Goal: Find specific page/section: Find specific page/section

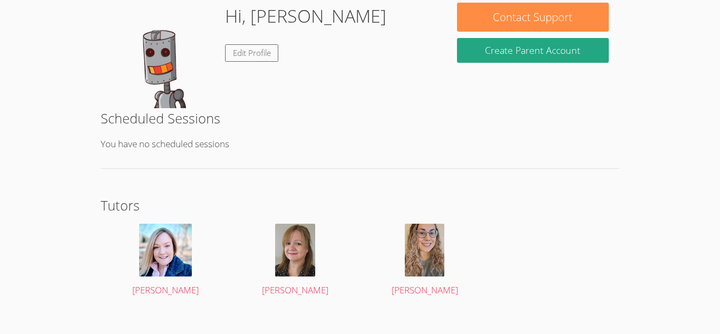
scroll to position [181, 0]
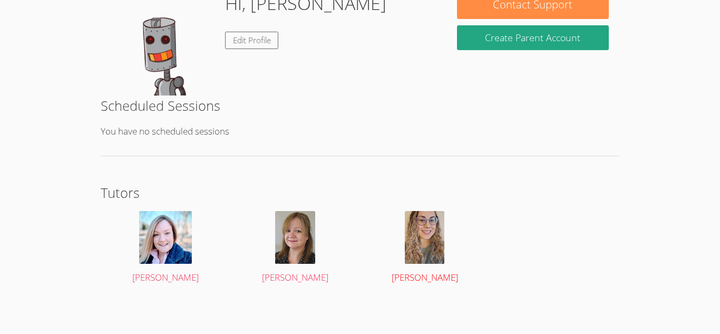
click at [430, 255] on img at bounding box center [425, 237] width 40 height 53
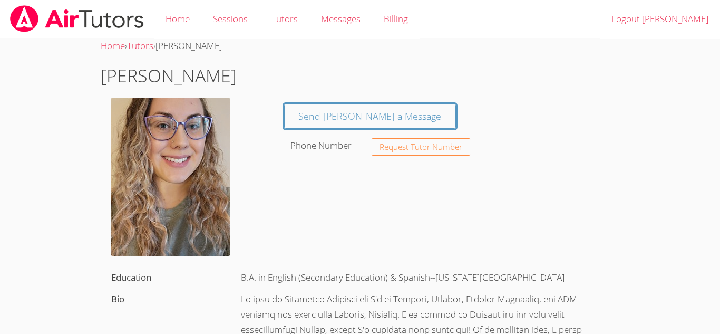
scroll to position [181, 0]
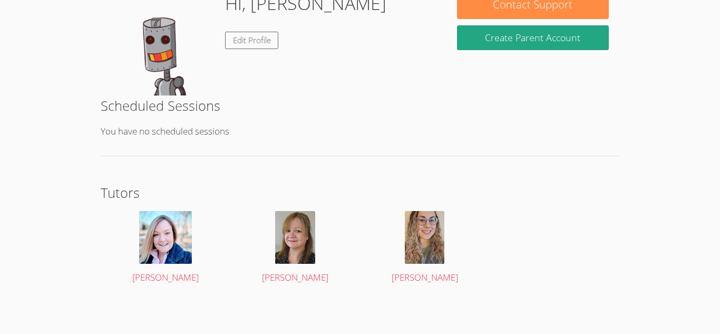
click at [102, 76] on div "Hi, [PERSON_NAME] Edit Profile" at bounding box center [274, 42] width 346 height 105
click at [314, 233] on img at bounding box center [295, 237] width 40 height 53
